Goal: Navigation & Orientation: Go to known website

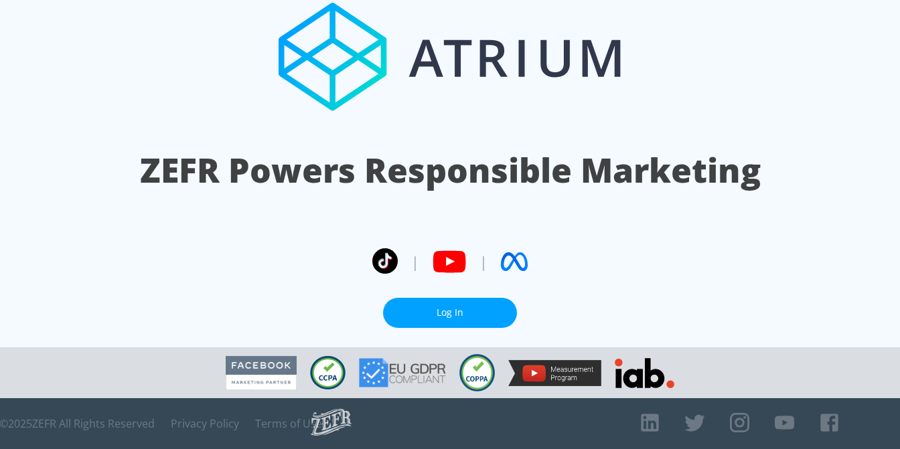
drag, startPoint x: 483, startPoint y: 302, endPoint x: 488, endPoint y: 293, distance: 10.2
click at [483, 302] on link "Log In" at bounding box center [450, 313] width 134 height 30
click at [442, 313] on link "Log In" at bounding box center [450, 313] width 134 height 30
